Goal: Find specific page/section: Find specific page/section

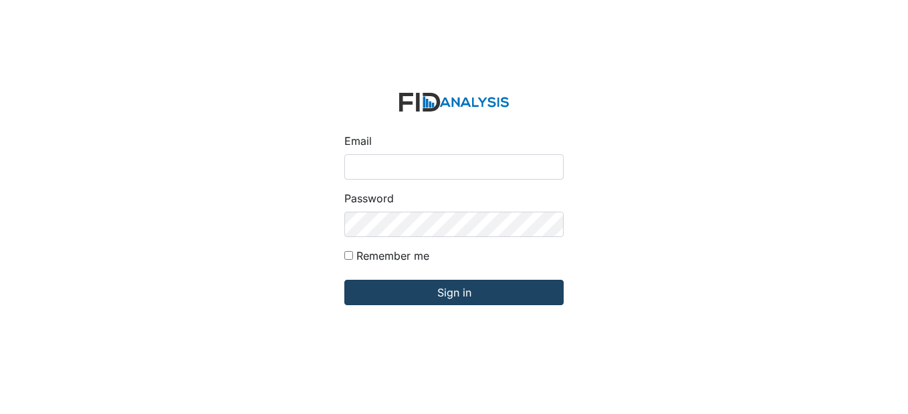
type input "[EMAIL_ADDRESS][DOMAIN_NAME]"
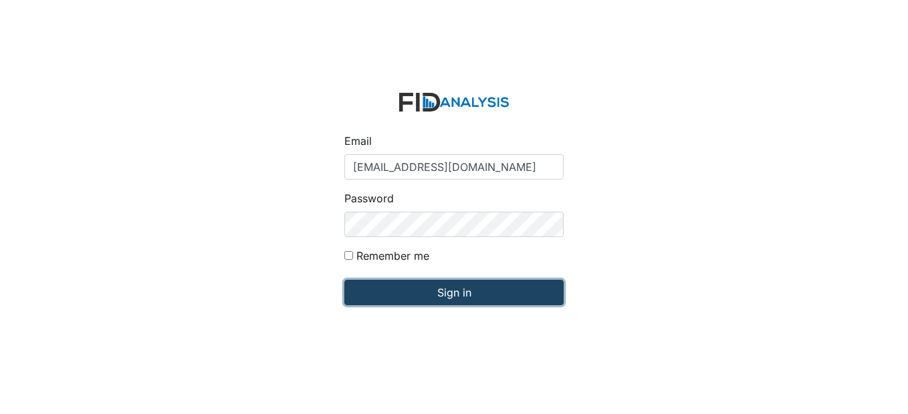
click at [427, 284] on input "Sign in" at bounding box center [453, 292] width 219 height 25
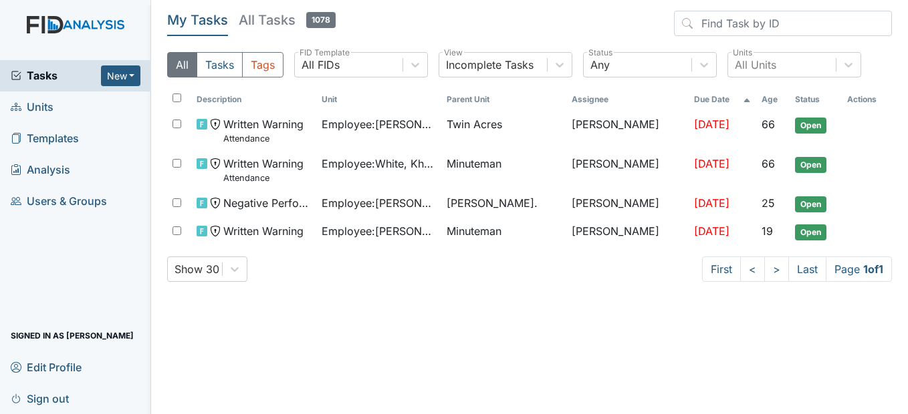
click at [53, 104] on span "Units" at bounding box center [32, 107] width 43 height 21
